Goal: Navigation & Orientation: Find specific page/section

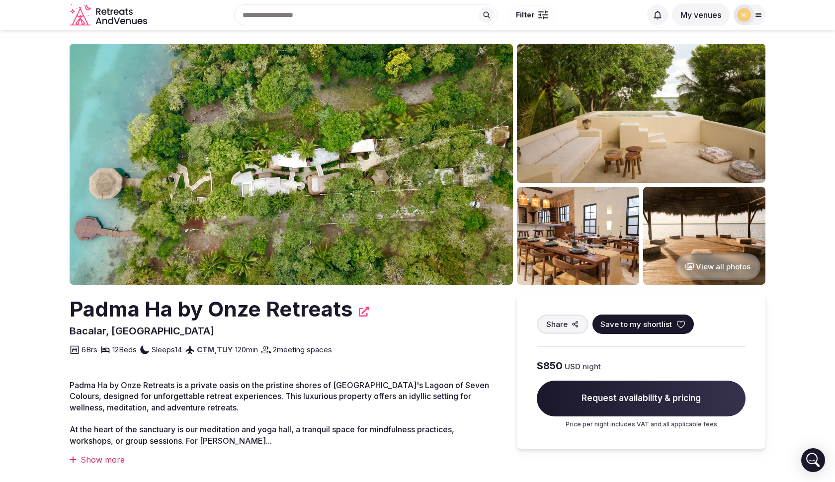
scroll to position [1, 0]
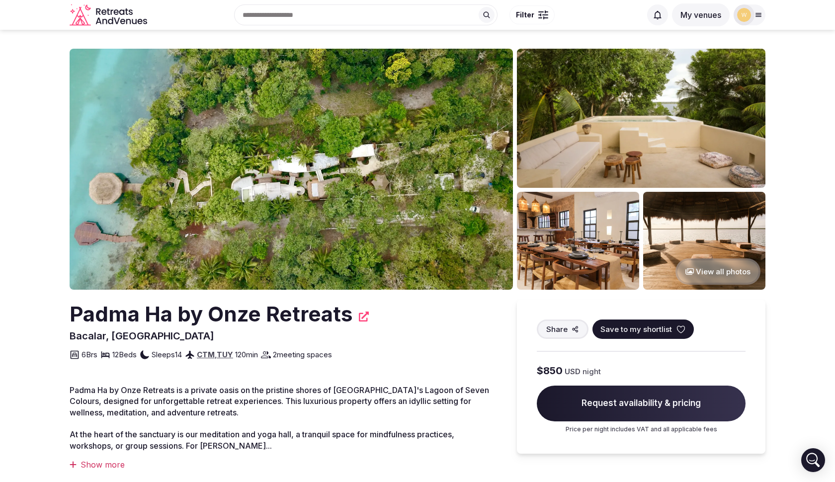
click at [752, 12] on div at bounding box center [744, 14] width 21 height 21
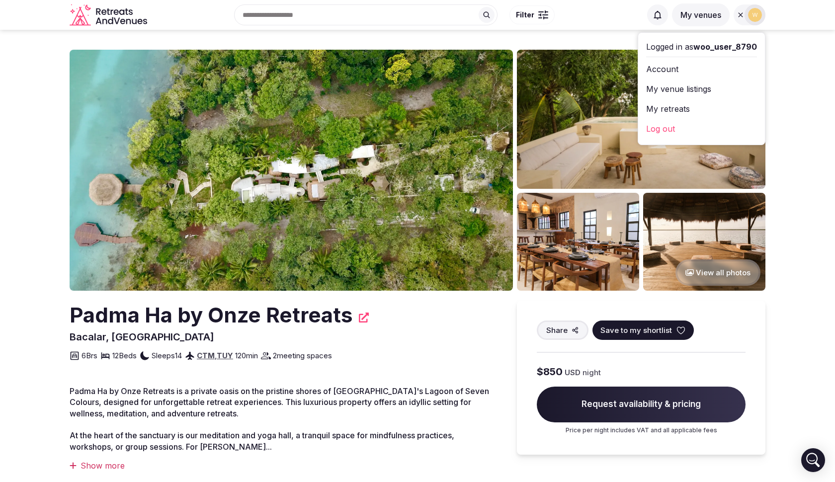
scroll to position [0, 0]
click at [756, 11] on img at bounding box center [755, 15] width 14 height 14
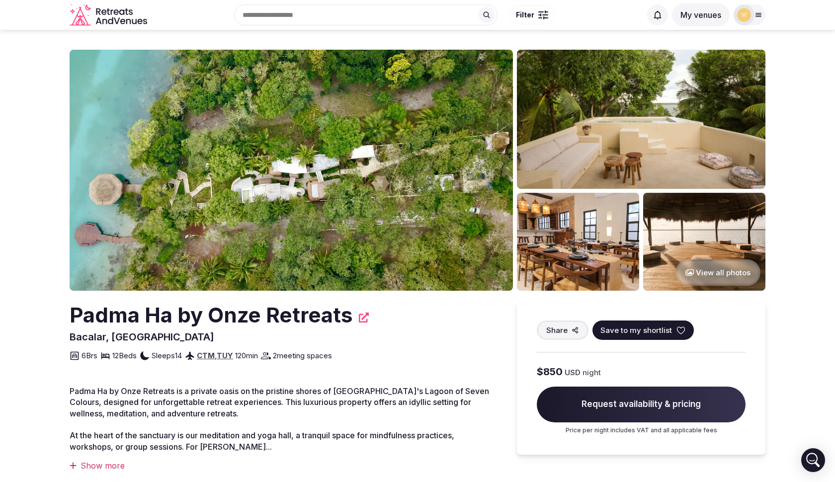
click at [753, 15] on div at bounding box center [744, 14] width 21 height 21
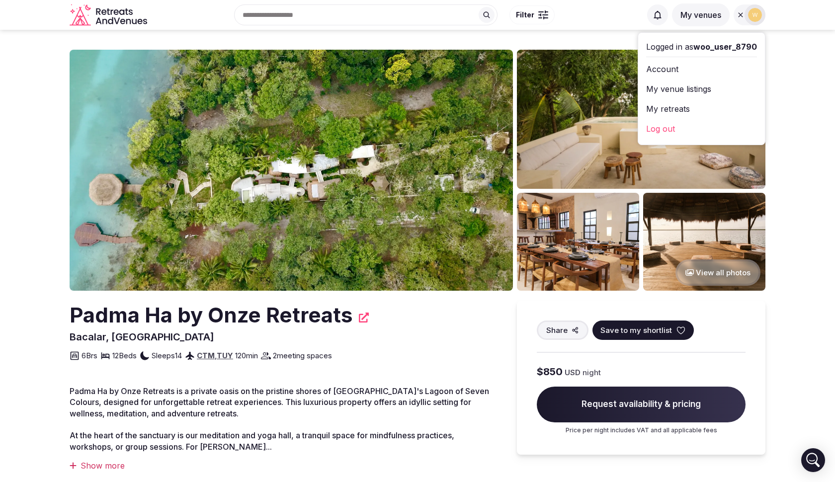
click at [662, 70] on link "Account" at bounding box center [701, 69] width 111 height 16
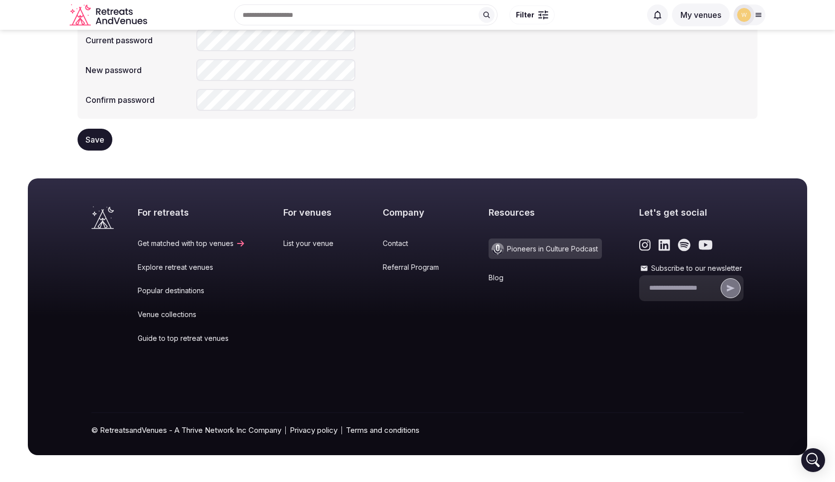
scroll to position [281, 0]
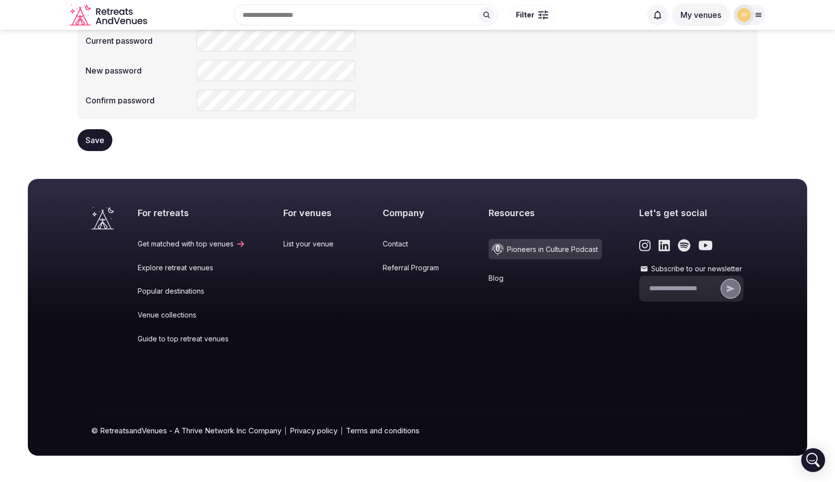
click at [383, 431] on link "Terms and conditions" at bounding box center [383, 430] width 74 height 10
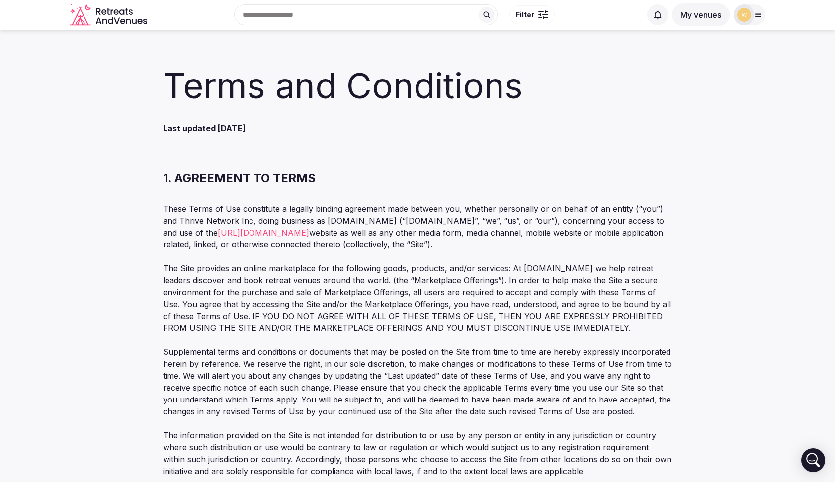
click at [710, 14] on button "My venues" at bounding box center [701, 14] width 58 height 23
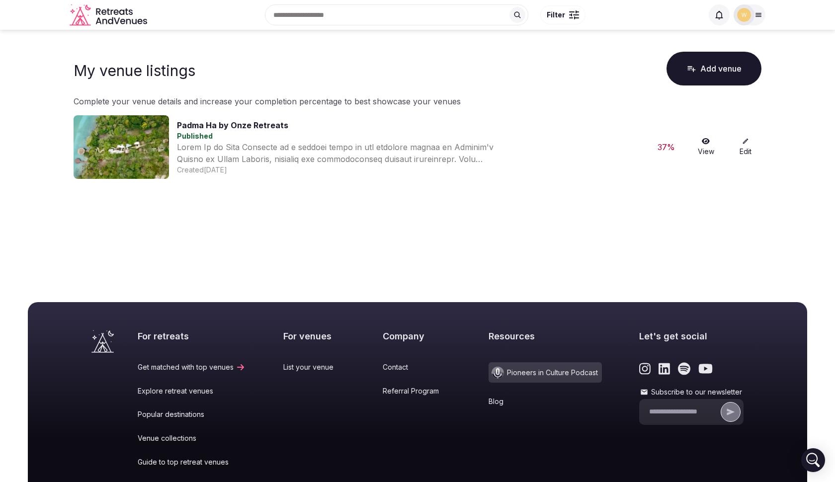
click at [520, 192] on main "My venue listings Add venue Complete your venue details and increase your compl…" at bounding box center [417, 152] width 835 height 245
click at [389, 265] on main "My venue listings Add venue Complete your venue details and increase your compl…" at bounding box center [417, 152] width 835 height 245
